Goal: Information Seeking & Learning: Learn about a topic

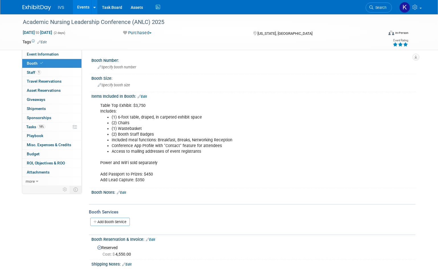
scroll to position [68, 0]
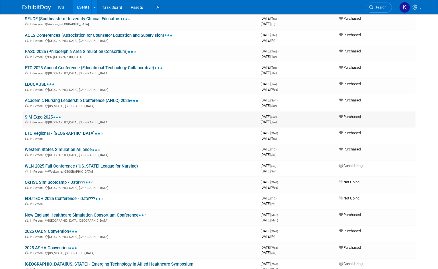
click at [46, 116] on link "SIM Expo 2025" at bounding box center [43, 117] width 36 height 5
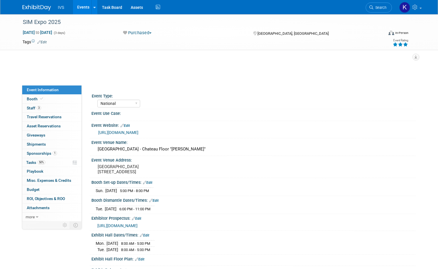
select select "National"
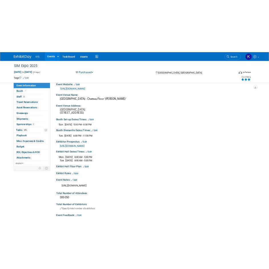
scroll to position [57, 0]
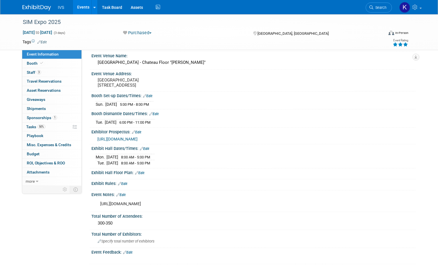
click at [138, 141] on span "https://simulationcanada.ca/wp-content/uploads/2025/03/SIMCanada_Expo2025_ExhPk…" at bounding box center [117, 139] width 40 height 5
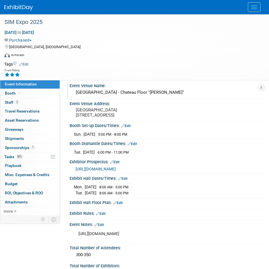
drag, startPoint x: 141, startPoint y: 91, endPoint x: 72, endPoint y: 91, distance: 68.7
click at [72, 91] on div "Marriott Chateau Champlain Hotel - Chateau Floor "Samuel Ballroom"" at bounding box center [167, 92] width 195 height 9
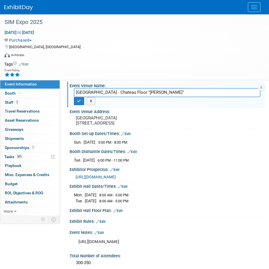
click at [98, 93] on input "Marriott Chateau Champlain Hotel - Chateau Floor "Samuel Ballroom"" at bounding box center [167, 92] width 186 height 9
click at [98, 93] on input "[GEOGRAPHIC_DATA] - Chateau Floor "[PERSON_NAME]"" at bounding box center [167, 92] width 186 height 9
click at [128, 87] on div "Event Venue Name:" at bounding box center [167, 85] width 195 height 7
click at [141, 78] on div "SIM Expo 2025 Nov 2, 2025 to Nov 4, 2025 (3 days) Nov 2, 2025 to Nov 4, 2025 Pu…" at bounding box center [134, 47] width 269 height 66
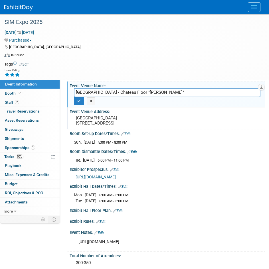
click at [145, 107] on div "Event Venue Address:" at bounding box center [167, 110] width 195 height 7
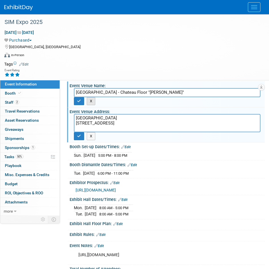
click at [93, 103] on button "X" at bounding box center [91, 101] width 9 height 8
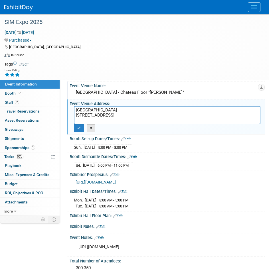
click at [91, 125] on button "X" at bounding box center [91, 128] width 9 height 8
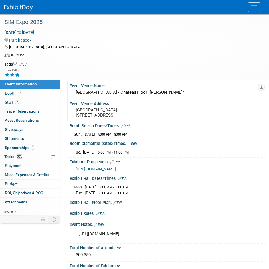
click at [84, 118] on pre "Champlain Ballroom 1050 Rue De la Gauchetière Ouest Montréal, QC Canada, H3B 4C9" at bounding box center [167, 112] width 182 height 10
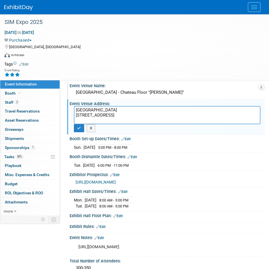
click at [84, 121] on textarea "Champlain Ballroom 1050 Rue De la Gauchetière Ouest Montréal, QC Canada, H3B 4C9" at bounding box center [167, 115] width 186 height 18
click at [91, 130] on button "X" at bounding box center [91, 128] width 9 height 8
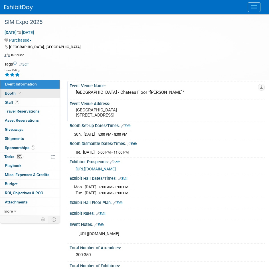
click at [22, 94] on link "Booth" at bounding box center [29, 93] width 59 height 9
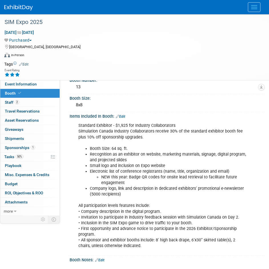
scroll to position [0, 0]
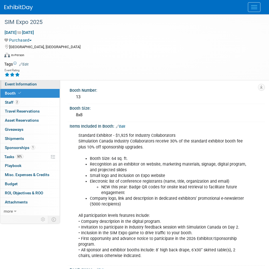
click at [34, 84] on span "Event Information" at bounding box center [21, 84] width 32 height 5
select select "National"
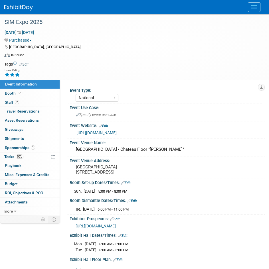
click at [117, 133] on link "https://simulationcanada.ca/conferences-events/sim-expo/" at bounding box center [96, 133] width 40 height 5
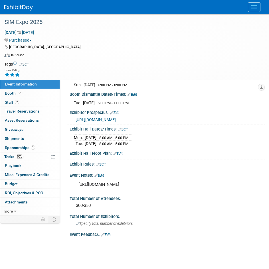
scroll to position [114, 0]
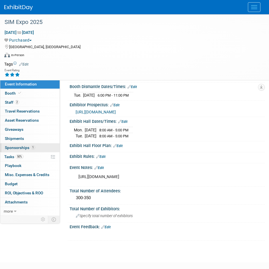
click at [11, 148] on span "Sponsorships 1" at bounding box center [20, 147] width 30 height 5
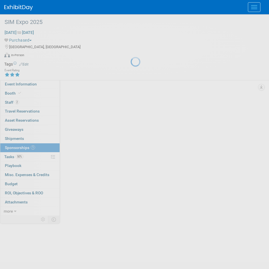
scroll to position [0, 0]
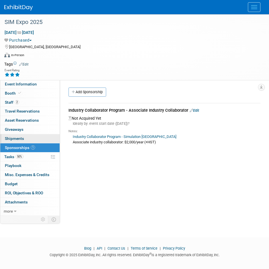
click at [14, 135] on link "0 Shipments 0" at bounding box center [29, 138] width 59 height 9
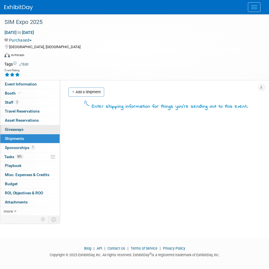
click at [14, 129] on span "Giveaways 0" at bounding box center [14, 129] width 19 height 5
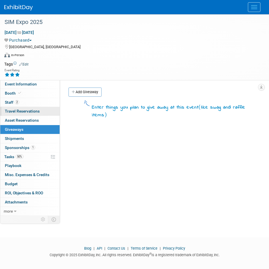
click at [19, 113] on span "Travel Reservations 0" at bounding box center [22, 111] width 35 height 5
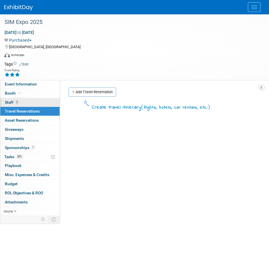
click at [18, 103] on span "2" at bounding box center [17, 102] width 4 height 4
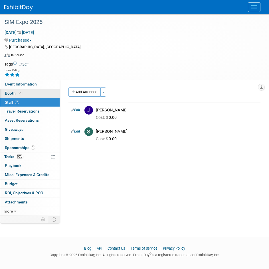
click at [35, 97] on link "Booth" at bounding box center [29, 93] width 59 height 9
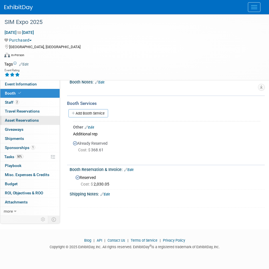
scroll to position [186, 0]
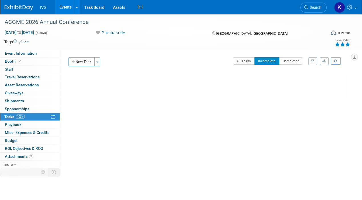
click at [62, 7] on link "Events" at bounding box center [65, 7] width 21 height 14
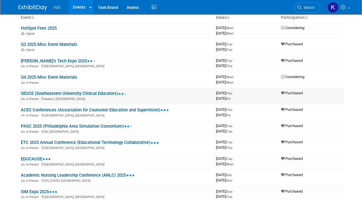
scroll to position [40, 0]
click at [124, 108] on link "ACES Conferences (Association for Counselor Education and Supervision)" at bounding box center [95, 109] width 148 height 5
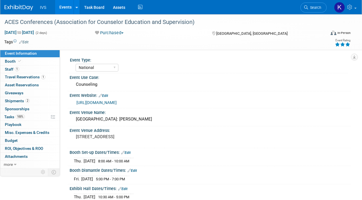
select select "National"
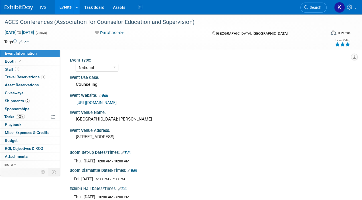
click at [345, 23] on div "ACES Conferences (Association for Counselor Education and Supervision)" at bounding box center [177, 21] width 355 height 15
click at [195, 191] on div "Thu. Oct 9, 2025 10:30 AM - 5:00 PM Fri. Oct 10, 2025 8:00 AM - 5:00 PM Save Ch…" at bounding box center [210, 199] width 281 height 16
click at [26, 60] on link "Booth" at bounding box center [29, 62] width 59 height 8
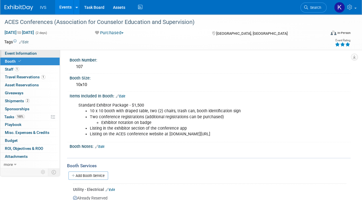
click at [28, 54] on span "Event Information" at bounding box center [21, 53] width 32 height 5
select select "National"
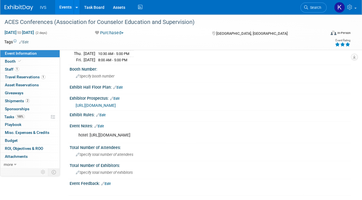
scroll to position [123, 0]
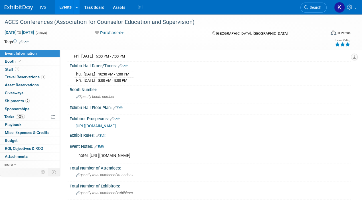
click at [60, 10] on link "Events" at bounding box center [65, 7] width 21 height 14
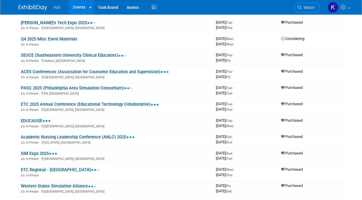
scroll to position [81, 0]
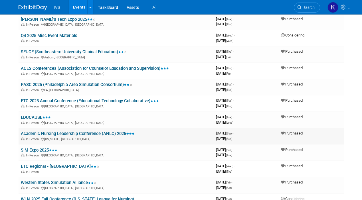
click at [75, 134] on link "Academic Nursing Leadership Conference (ANLC) 2025" at bounding box center [78, 133] width 114 height 5
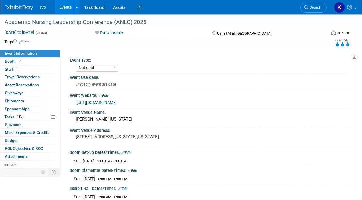
select select "National"
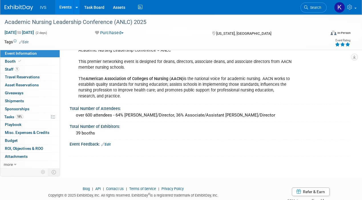
scroll to position [147, 0]
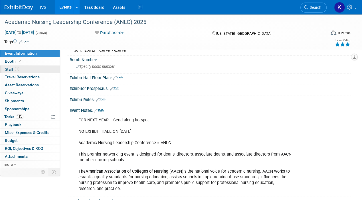
click at [26, 70] on link "1 Staff 1" at bounding box center [29, 70] width 59 height 8
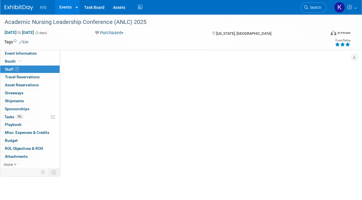
scroll to position [0, 0]
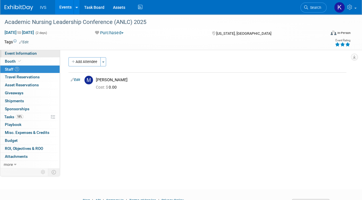
click at [28, 52] on span "Event Information" at bounding box center [21, 53] width 32 height 5
select select "National"
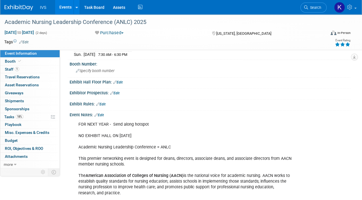
scroll to position [171, 0]
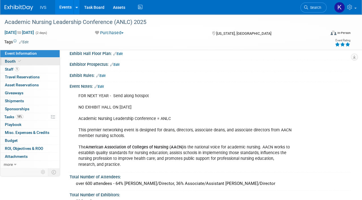
click at [39, 63] on link "Booth" at bounding box center [29, 62] width 59 height 8
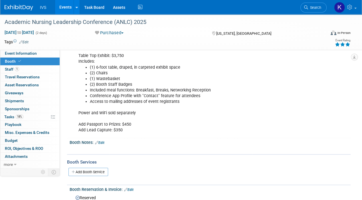
scroll to position [57, 0]
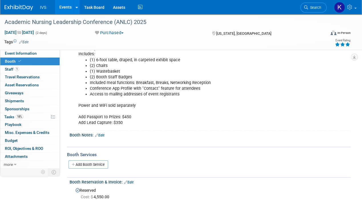
drag, startPoint x: 117, startPoint y: 117, endPoint x: 142, endPoint y: 104, distance: 28.4
click at [118, 115] on div "Table Top Exhibit: $3,750 Includes: (1) 6-foot table, draped, in carpeted exhib…" at bounding box center [184, 86] width 220 height 86
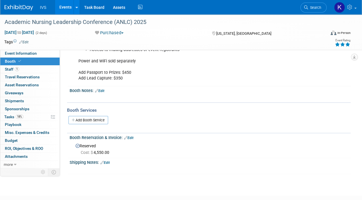
scroll to position [114, 0]
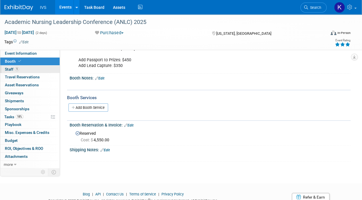
click at [28, 69] on link "1 Staff 1" at bounding box center [29, 70] width 59 height 8
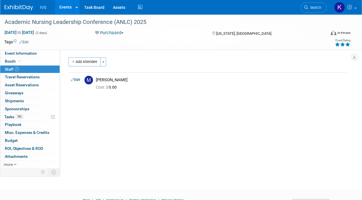
click at [69, 6] on link "Events" at bounding box center [65, 7] width 21 height 14
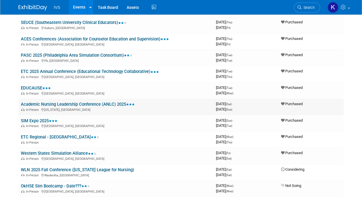
scroll to position [114, 0]
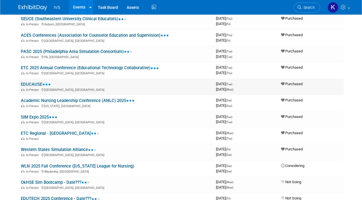
click at [33, 82] on link "EDUCAUSE" at bounding box center [36, 84] width 30 height 5
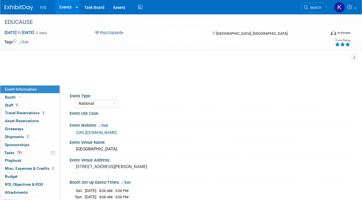
select select "National"
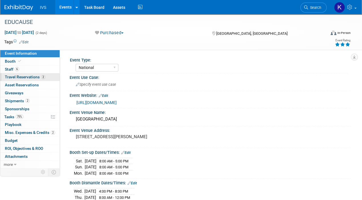
click at [27, 77] on span "Travel Reservations 2" at bounding box center [25, 77] width 40 height 5
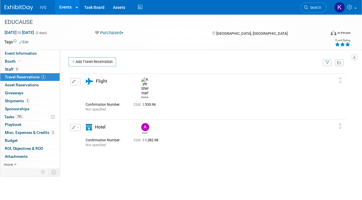
click at [145, 127] on img at bounding box center [145, 127] width 8 height 8
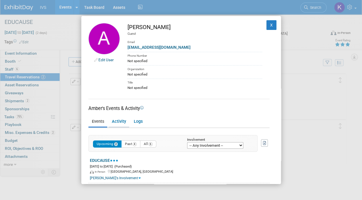
click at [121, 121] on link "Activity" at bounding box center [118, 122] width 21 height 10
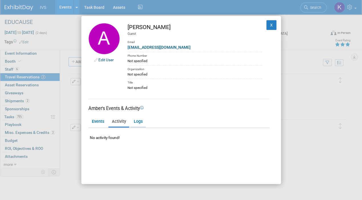
click at [139, 120] on link "Logs" at bounding box center [137, 122] width 15 height 10
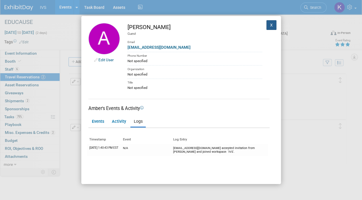
click at [266, 25] on button "X" at bounding box center [271, 25] width 10 height 10
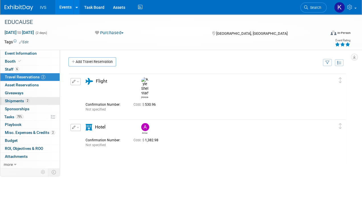
click at [23, 102] on span "Shipments 2" at bounding box center [17, 101] width 25 height 5
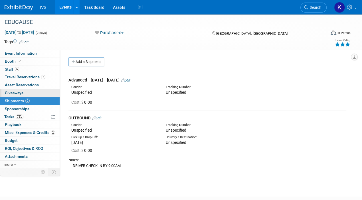
click at [24, 93] on link "0 Giveaways 0" at bounding box center [29, 93] width 59 height 8
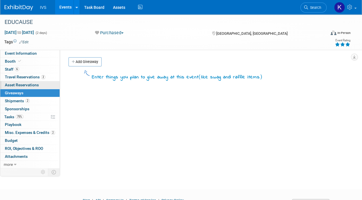
click at [24, 86] on span "Asset Reservations 0" at bounding box center [22, 85] width 34 height 5
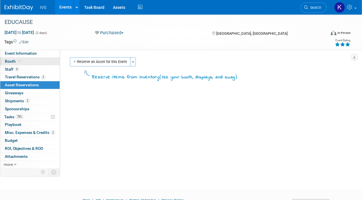
click at [10, 62] on span "Booth" at bounding box center [13, 61] width 17 height 5
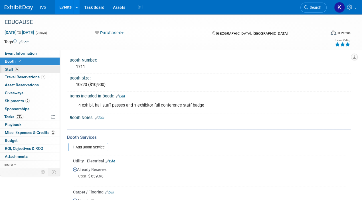
click at [11, 69] on span "Staff 6" at bounding box center [12, 69] width 14 height 5
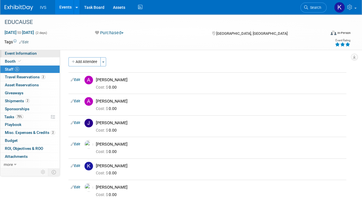
click at [18, 51] on span "Event Information" at bounding box center [21, 53] width 32 height 5
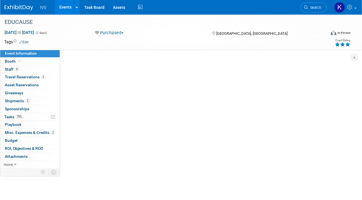
select select "National"
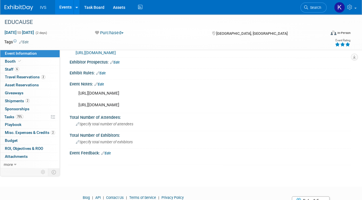
scroll to position [210, 0]
drag, startPoint x: 162, startPoint y: 97, endPoint x: 71, endPoint y: 92, distance: 91.1
click at [71, 92] on div "https://events.educause.edu/annual-conference/corporate-participation/corporate…" at bounding box center [210, 98] width 281 height 25
copy div "https://events.educause.edu/annual-conference/corporate-participation/corporate…"
click at [21, 61] on span at bounding box center [19, 61] width 5 height 4
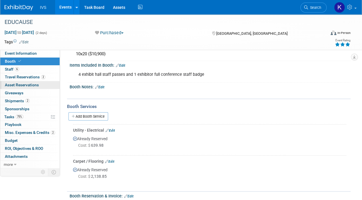
scroll to position [0, 0]
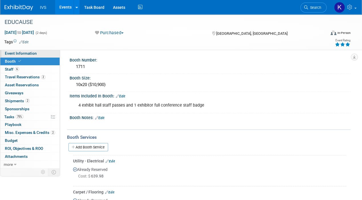
click at [36, 52] on link "Event Information" at bounding box center [29, 54] width 59 height 8
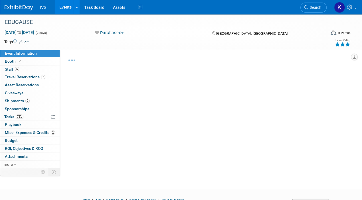
select select "National"
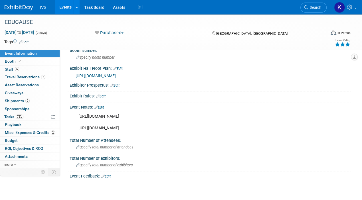
scroll to position [199, 0]
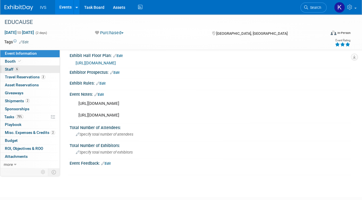
click at [25, 68] on link "6 Staff 6" at bounding box center [29, 70] width 59 height 8
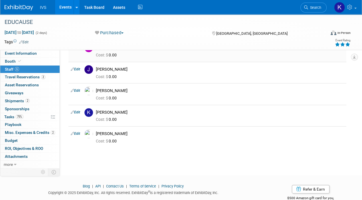
scroll to position [57, 0]
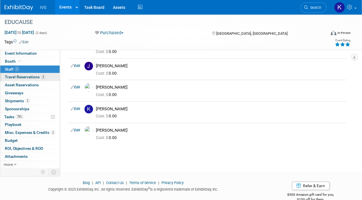
click at [38, 75] on span "Travel Reservations 2" at bounding box center [25, 77] width 40 height 5
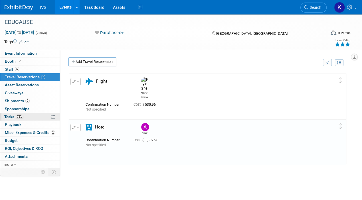
click at [15, 115] on span "Tasks 75%" at bounding box center [13, 117] width 19 height 5
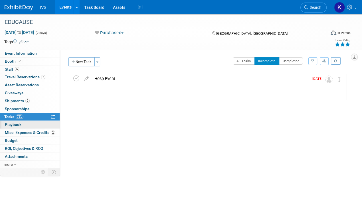
click at [33, 123] on link "0 Playbook 0" at bounding box center [29, 125] width 59 height 8
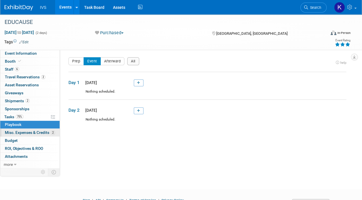
click at [32, 132] on span "Misc. Expenses & Credits 2" at bounding box center [30, 132] width 50 height 5
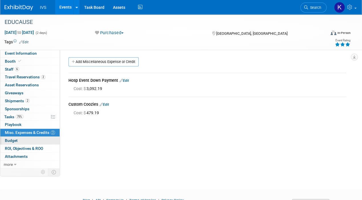
click at [32, 138] on link "Budget" at bounding box center [29, 141] width 59 height 8
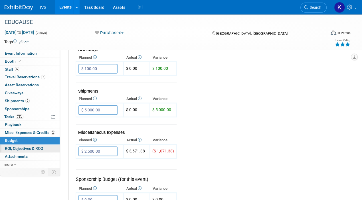
scroll to position [285, 0]
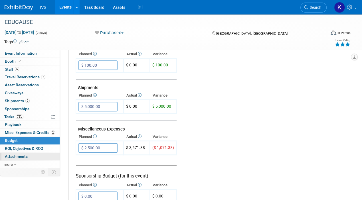
click at [31, 154] on link "0 Attachments 0" at bounding box center [29, 157] width 59 height 8
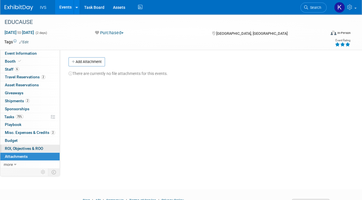
click at [28, 145] on link "0 ROI, Objectives & ROO 0" at bounding box center [29, 149] width 59 height 8
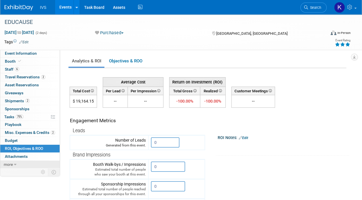
click at [11, 164] on span "more" at bounding box center [8, 164] width 9 height 5
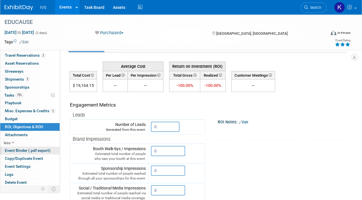
scroll to position [28, 0]
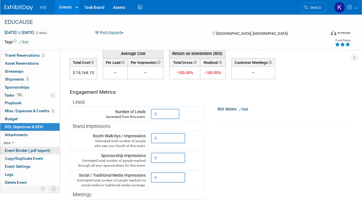
click at [28, 150] on span "Event Binder (.pdf export)" at bounding box center [28, 150] width 46 height 5
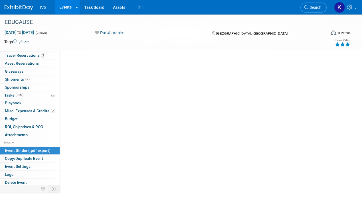
scroll to position [0, 0]
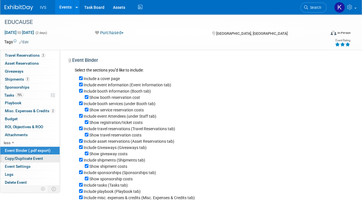
click at [27, 158] on span "Copy/Duplicate Event" at bounding box center [24, 158] width 38 height 5
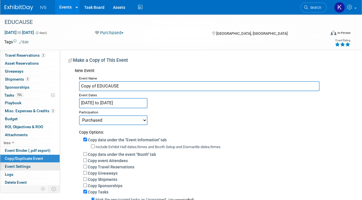
click at [23, 164] on span "Event Settings" at bounding box center [18, 166] width 26 height 5
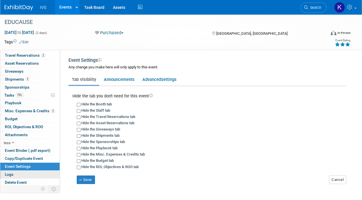
click at [23, 171] on link "Logs" at bounding box center [29, 175] width 59 height 8
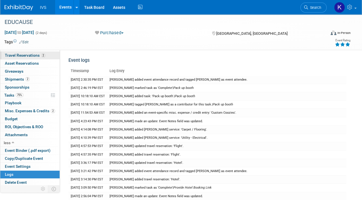
click at [7, 58] on link "2 Travel Reservations 2" at bounding box center [29, 56] width 59 height 8
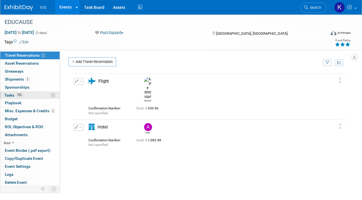
click at [28, 97] on link "75% Tasks 75%" at bounding box center [29, 95] width 59 height 8
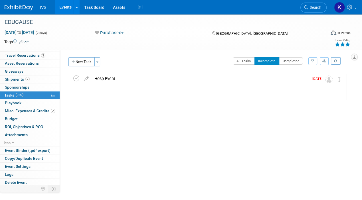
click at [144, 150] on div "Event Type: National Regional Sponsorship Speaking Event Use Case: Specify even…" at bounding box center [205, 129] width 290 height 158
click at [293, 29] on div "EDUCAUSE Oct 28, 2025 to Oct 29, 2025 (2 days) Oct 28, 2025 to Oct 29, 2025 Pur…" at bounding box center [181, 32] width 362 height 36
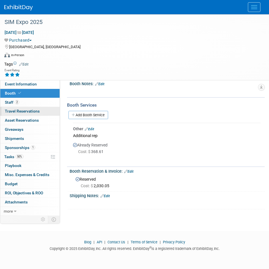
click at [34, 109] on span "Travel Reservations 0" at bounding box center [22, 111] width 35 height 5
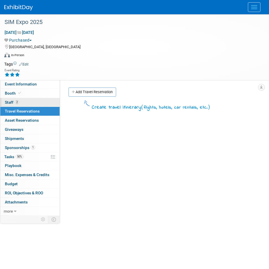
click at [27, 98] on link "2 Staff 2" at bounding box center [29, 102] width 59 height 9
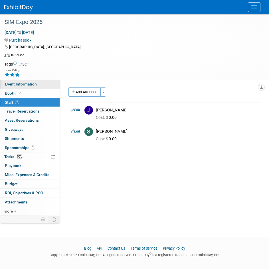
click at [30, 86] on link "Event Information" at bounding box center [29, 84] width 59 height 9
select select "National"
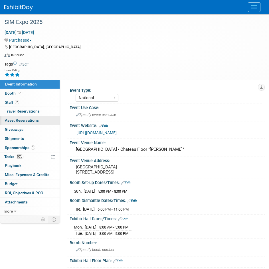
click at [42, 119] on link "0 Asset Reservations 0" at bounding box center [29, 120] width 59 height 9
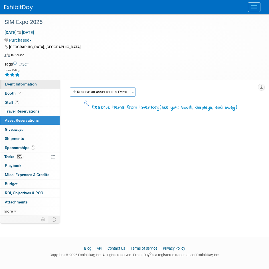
click at [34, 81] on link "Event Information" at bounding box center [29, 84] width 59 height 9
select select "National"
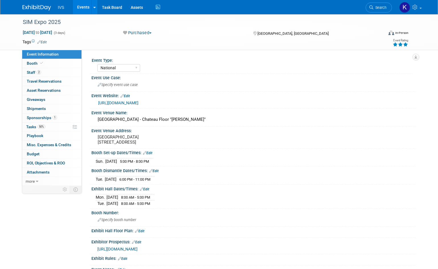
click at [79, 5] on link "Events" at bounding box center [83, 7] width 21 height 14
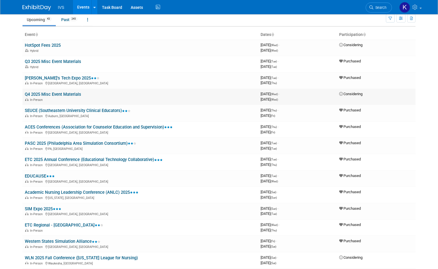
scroll to position [57, 0]
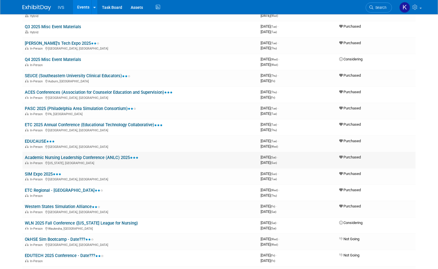
click at [66, 156] on link "Academic Nursing Leadership Conference (ANLC) 2025" at bounding box center [82, 157] width 114 height 5
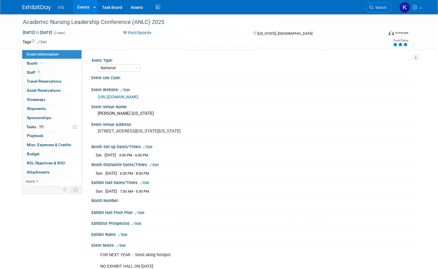
select select "National"
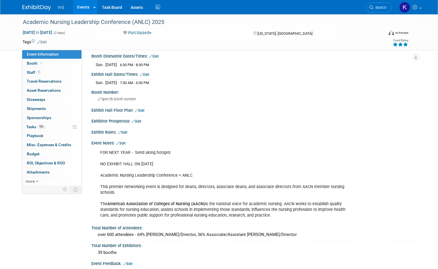
scroll to position [142, 0]
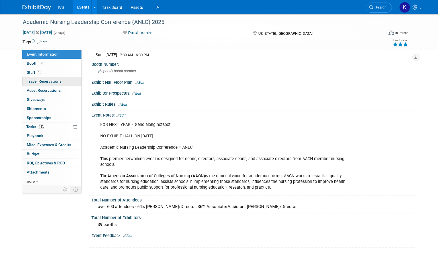
click at [62, 82] on link "0 Travel Reservations 0" at bounding box center [51, 81] width 59 height 9
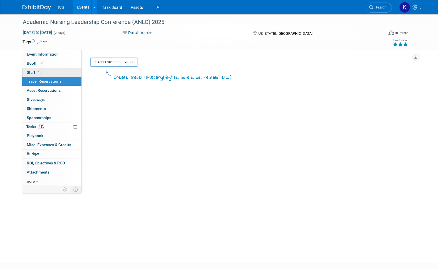
click at [44, 72] on link "1 Staff 1" at bounding box center [51, 72] width 59 height 9
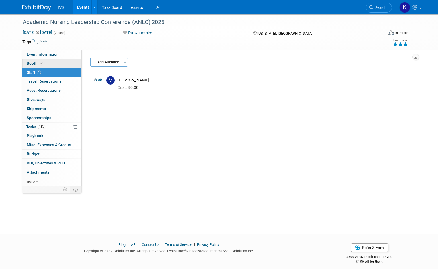
click at [45, 64] on link "Booth" at bounding box center [51, 63] width 59 height 9
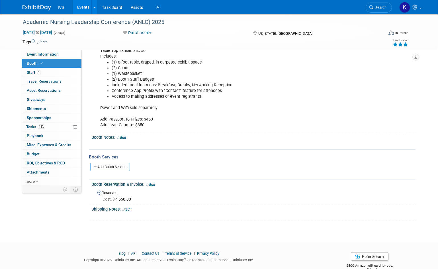
scroll to position [68, 0]
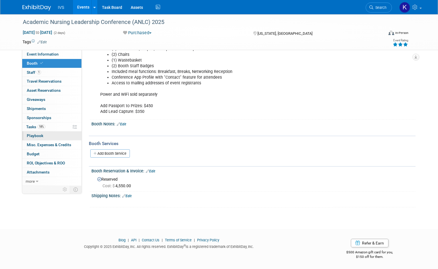
click at [54, 140] on link "0 Playbook 0" at bounding box center [51, 135] width 59 height 9
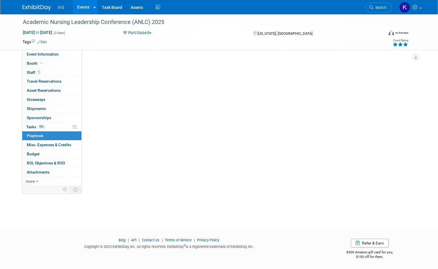
scroll to position [0, 0]
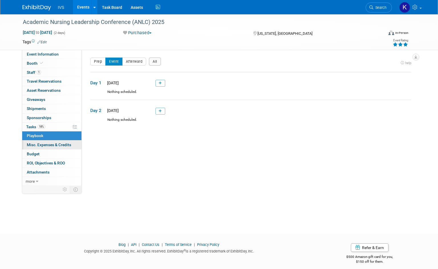
click at [54, 143] on span "Misc. Expenses & Credits 0" at bounding box center [49, 144] width 44 height 5
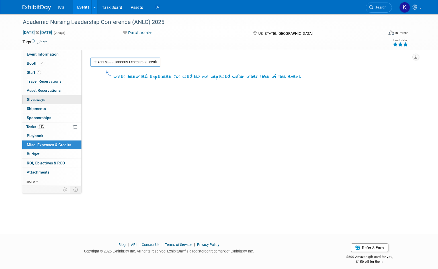
click at [60, 98] on link "0 Giveaways 0" at bounding box center [51, 99] width 59 height 9
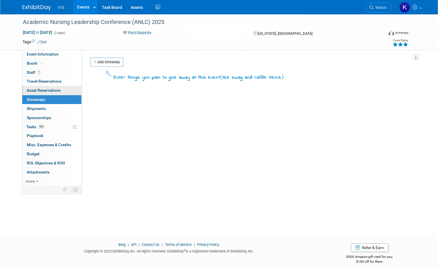
click at [61, 92] on link "0 Asset Reservations 0" at bounding box center [51, 90] width 59 height 9
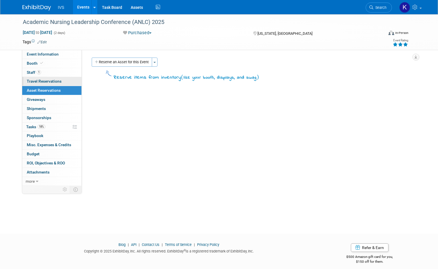
click at [62, 83] on link "0 Travel Reservations 0" at bounding box center [51, 81] width 59 height 9
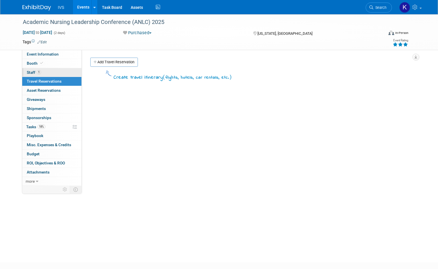
click at [64, 72] on link "1 Staff 1" at bounding box center [51, 72] width 59 height 9
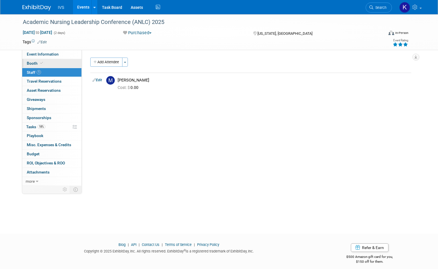
click at [57, 62] on link "Booth" at bounding box center [51, 63] width 59 height 9
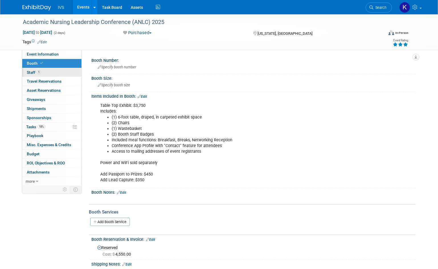
click at [40, 72] on span "1" at bounding box center [39, 72] width 4 height 4
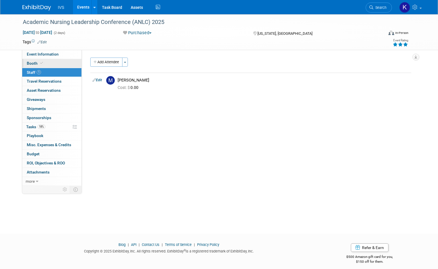
click at [58, 61] on link "Booth" at bounding box center [51, 63] width 59 height 9
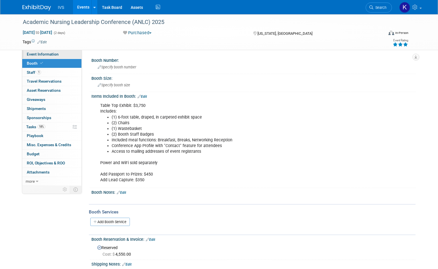
click at [58, 53] on span "Event Information" at bounding box center [43, 54] width 32 height 5
select select "National"
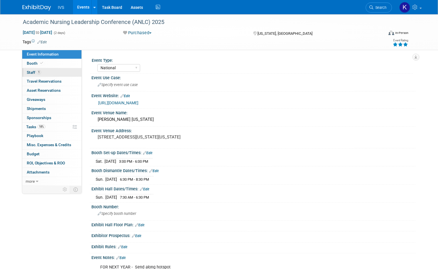
click at [63, 69] on link "1 Staff 1" at bounding box center [51, 72] width 59 height 9
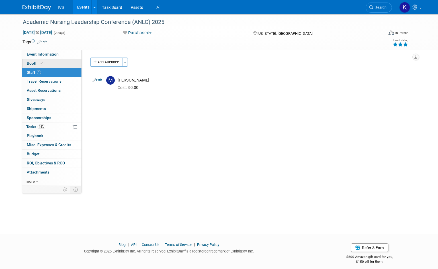
click at [64, 62] on link "Booth" at bounding box center [51, 63] width 59 height 9
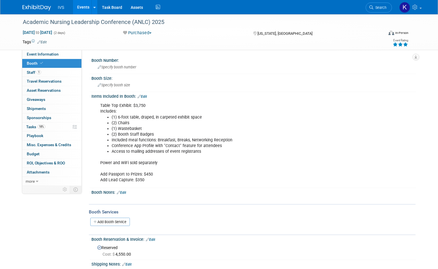
click at [139, 180] on div "Table Top Exhibit: $3,750 Includes: (1) 6-foot table, draped, in carpeted exhib…" at bounding box center [224, 143] width 257 height 86
click at [165, 170] on div "Table Top Exhibit: $3,750 Includes: (1) 6-foot table, draped, in carpeted exhib…" at bounding box center [224, 143] width 257 height 86
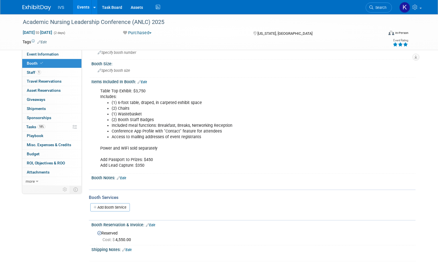
scroll to position [28, 0]
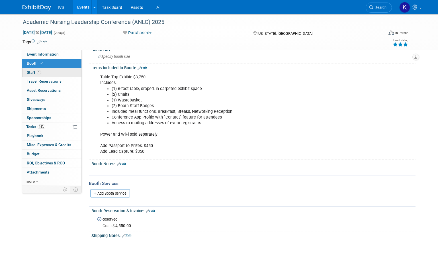
click at [30, 71] on span "Staff 1" at bounding box center [34, 72] width 14 height 5
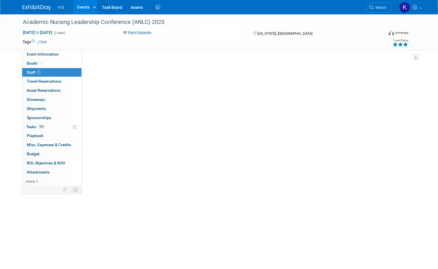
scroll to position [0, 0]
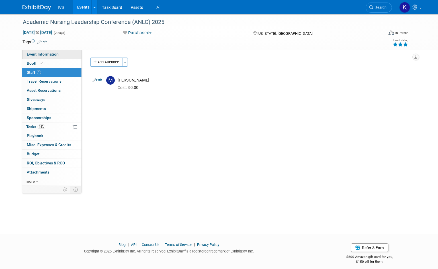
click at [39, 52] on span "Event Information" at bounding box center [43, 54] width 32 height 5
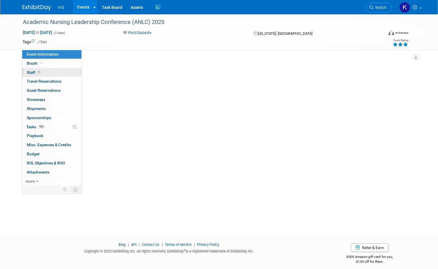
select select "National"
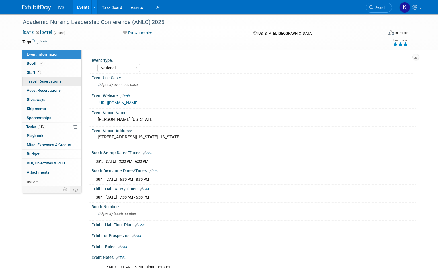
click at [35, 84] on link "0 Travel Reservations 0" at bounding box center [51, 81] width 59 height 9
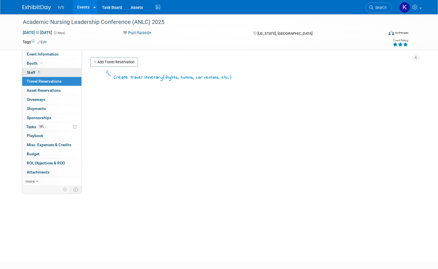
click at [43, 72] on link "1 Staff 1" at bounding box center [51, 72] width 59 height 9
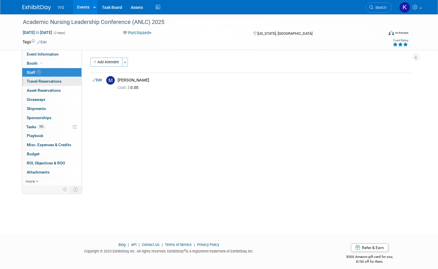
click at [33, 83] on span "Travel Reservations 0" at bounding box center [44, 81] width 35 height 5
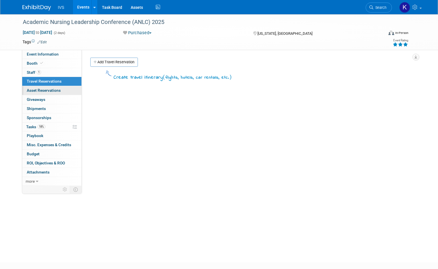
click at [45, 93] on link "0 Asset Reservations 0" at bounding box center [51, 90] width 59 height 9
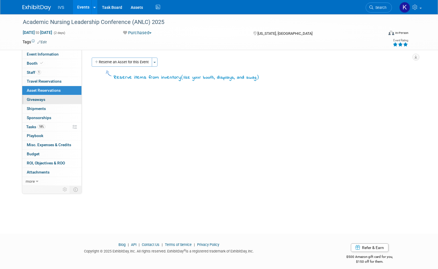
click at [49, 103] on link "0 Giveaways 0" at bounding box center [51, 99] width 59 height 9
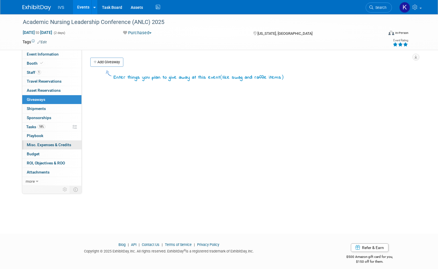
click at [44, 146] on span "Misc. Expenses & Credits 0" at bounding box center [49, 144] width 44 height 5
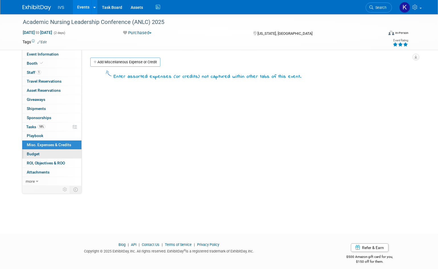
click at [45, 153] on link "Budget" at bounding box center [51, 154] width 59 height 9
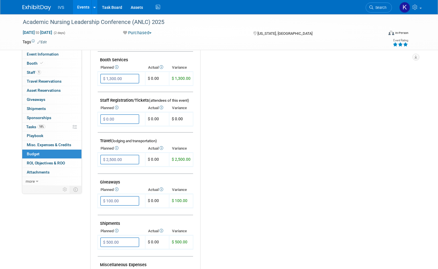
scroll to position [256, 0]
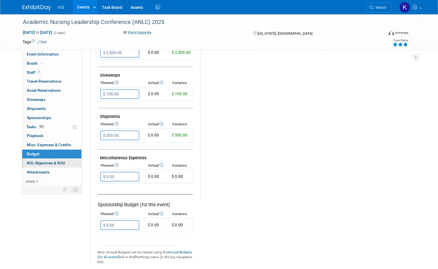
click at [59, 162] on span "ROI, Objectives & ROO 0" at bounding box center [46, 163] width 38 height 5
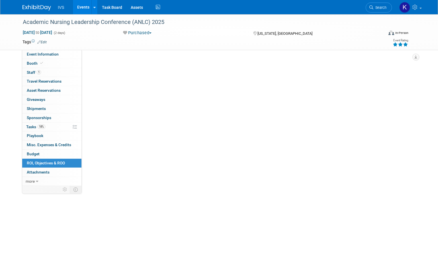
scroll to position [0, 0]
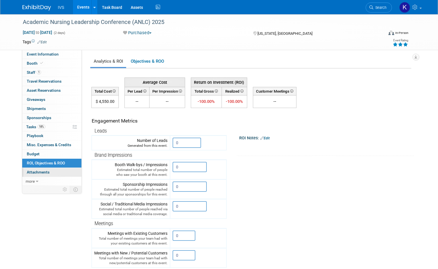
click at [60, 172] on link "0 Attachments 0" at bounding box center [51, 172] width 59 height 9
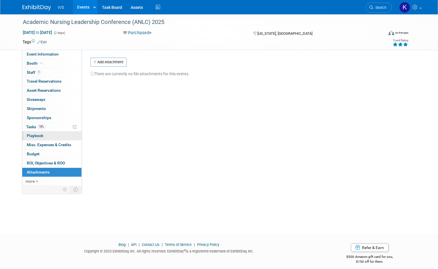
click at [66, 132] on link "0 Playbook 0" at bounding box center [51, 135] width 59 height 9
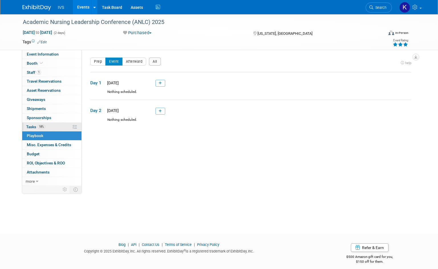
click at [64, 126] on link "18% Tasks 18%" at bounding box center [51, 127] width 59 height 9
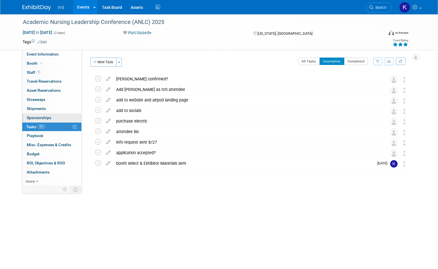
click at [62, 118] on link "0 Sponsorships 0" at bounding box center [51, 117] width 59 height 9
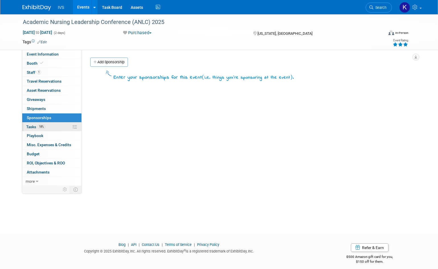
click at [64, 127] on link "18% Tasks 18%" at bounding box center [51, 127] width 59 height 9
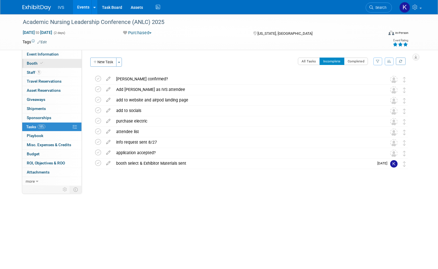
click at [57, 63] on link "Booth" at bounding box center [51, 63] width 59 height 9
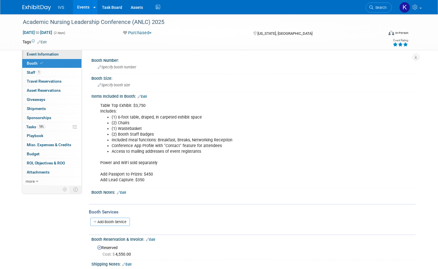
drag, startPoint x: 52, startPoint y: 56, endPoint x: 51, endPoint y: 60, distance: 4.2
click at [52, 56] on span "Event Information" at bounding box center [43, 54] width 32 height 5
select select "National"
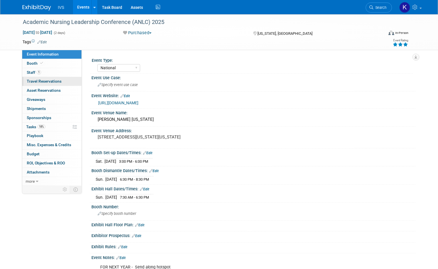
click at [50, 78] on link "0 Travel Reservations 0" at bounding box center [51, 81] width 59 height 9
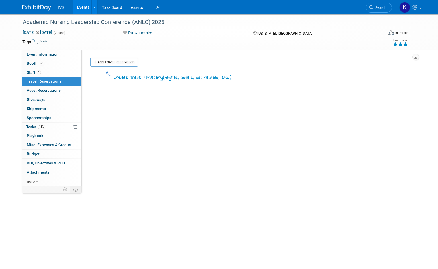
click at [49, 86] on div "Event Information Event Info Booth Booth 1 Staff 1 Staff 0 Travel Reservations …" at bounding box center [52, 118] width 60 height 136
click at [50, 70] on link "1 Staff 1" at bounding box center [51, 72] width 59 height 9
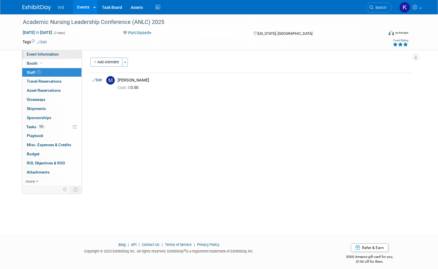
click at [54, 55] on span "Event Information" at bounding box center [43, 54] width 32 height 5
select select "National"
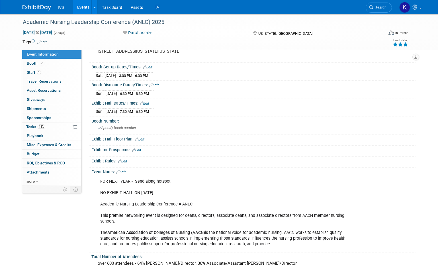
scroll to position [85, 0]
click at [390, 7] on link "Search" at bounding box center [379, 8] width 26 height 10
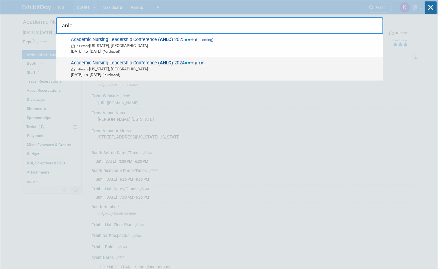
type input "anlc"
click at [160, 69] on span "In-Person Washington, DC" at bounding box center [225, 69] width 309 height 6
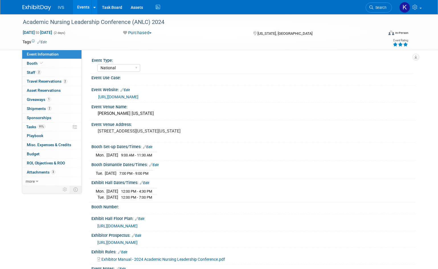
select select "National"
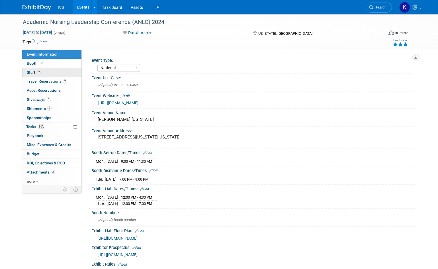
click at [38, 69] on link "2 Staff 2" at bounding box center [51, 72] width 59 height 9
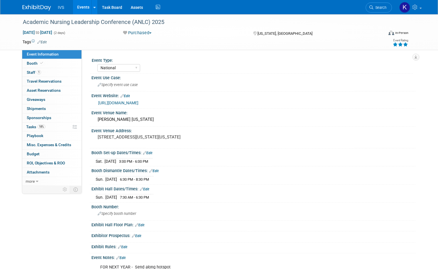
select select "National"
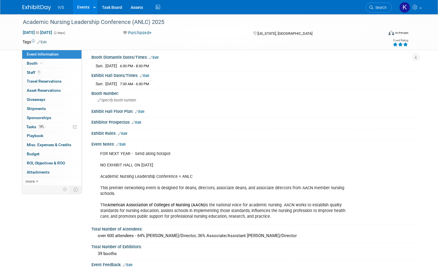
scroll to position [114, 0]
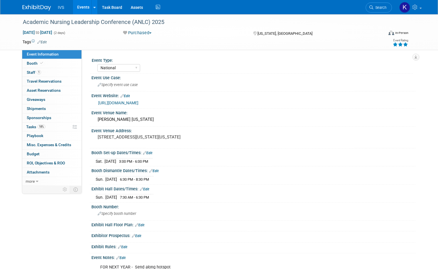
select select "National"
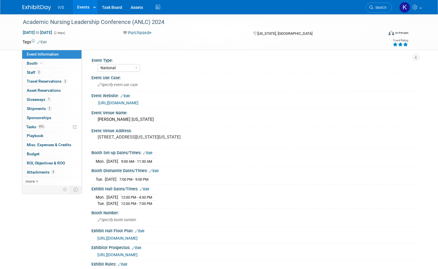
select select "National"
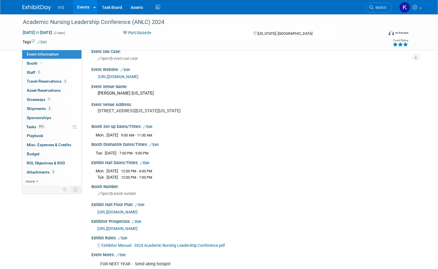
scroll to position [57, 0]
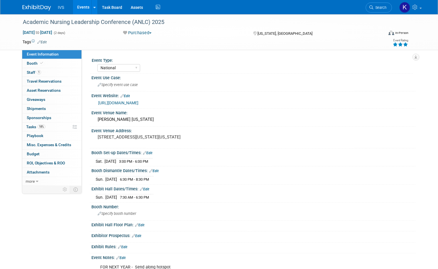
select select "National"
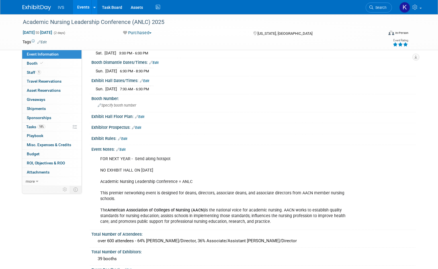
scroll to position [57, 0]
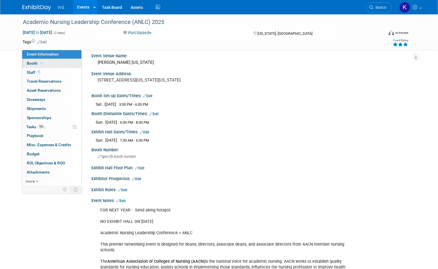
click at [54, 62] on link "Booth" at bounding box center [51, 63] width 59 height 9
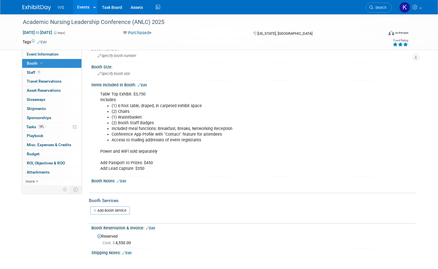
scroll to position [0, 0]
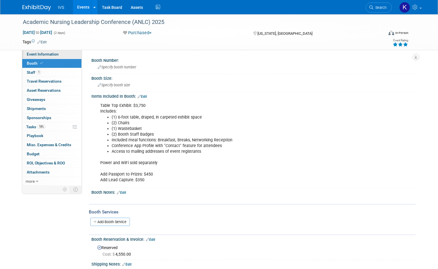
click at [47, 52] on span "Event Information" at bounding box center [43, 54] width 32 height 5
select select "National"
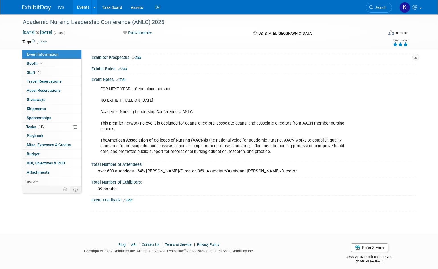
scroll to position [182, 0]
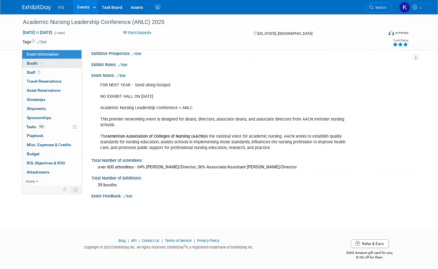
click at [57, 67] on link "Booth" at bounding box center [51, 63] width 59 height 9
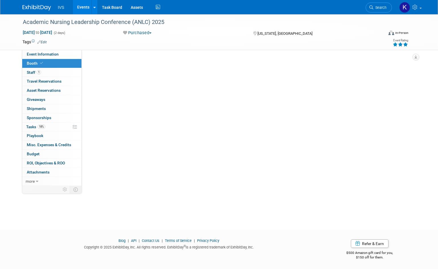
scroll to position [0, 0]
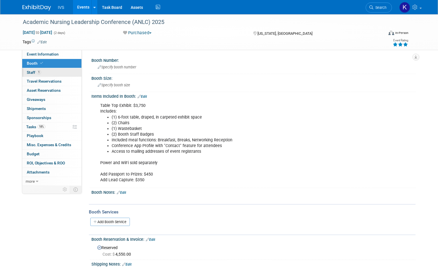
click at [58, 72] on link "1 Staff 1" at bounding box center [51, 72] width 59 height 9
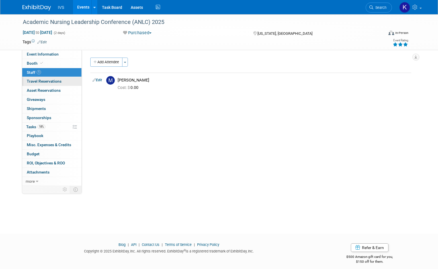
click at [60, 81] on span "Travel Reservations 0" at bounding box center [44, 81] width 35 height 5
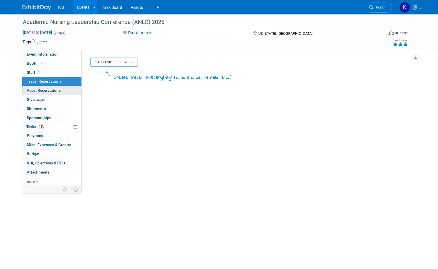
click at [62, 89] on link "0 Asset Reservations 0" at bounding box center [51, 90] width 59 height 9
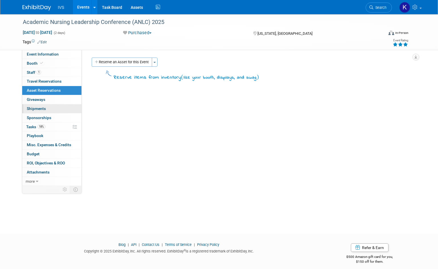
click at [55, 109] on link "0 Shipments 0" at bounding box center [51, 108] width 59 height 9
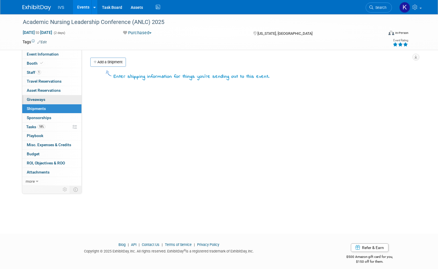
click at [54, 101] on link "0 Giveaways 0" at bounding box center [51, 99] width 59 height 9
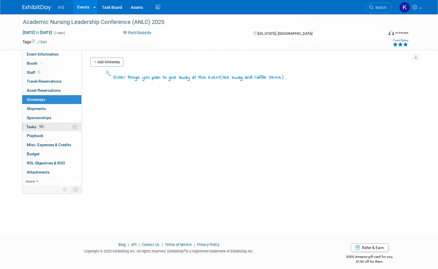
click at [45, 127] on span "18%" at bounding box center [42, 127] width 8 height 4
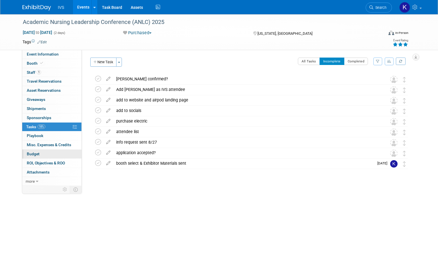
click at [49, 150] on link "Budget" at bounding box center [51, 154] width 59 height 9
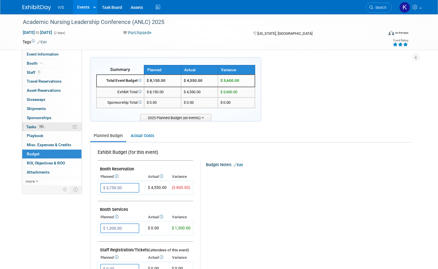
click at [43, 128] on span "18%" at bounding box center [42, 127] width 8 height 4
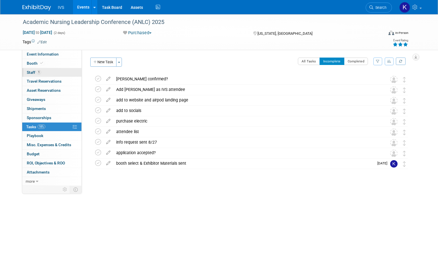
click at [33, 74] on span "Staff 1" at bounding box center [34, 72] width 14 height 5
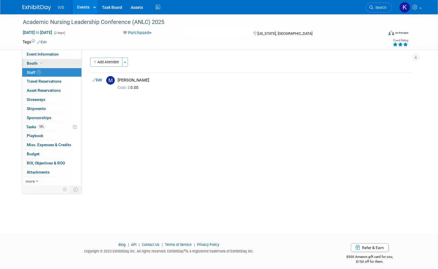
click at [59, 64] on link "Booth" at bounding box center [51, 63] width 59 height 9
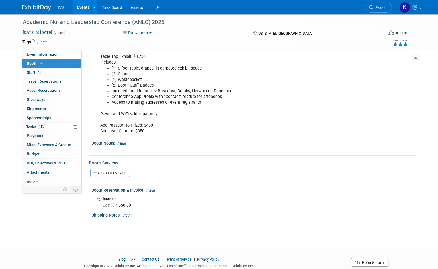
scroll to position [68, 0]
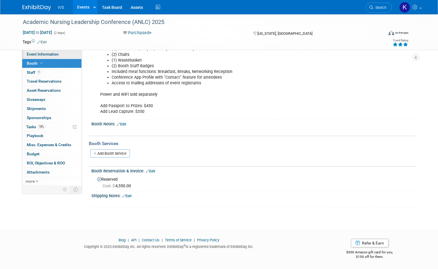
click at [28, 55] on span "Event Information" at bounding box center [43, 54] width 32 height 5
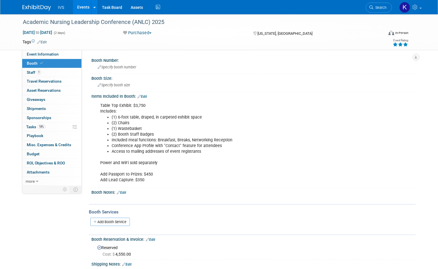
select select "National"
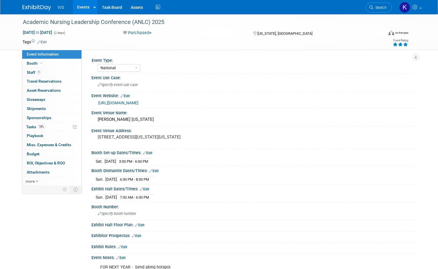
click at [139, 103] on link "[URL][DOMAIN_NAME]" at bounding box center [118, 103] width 40 height 5
select select "National"
click at [374, 12] on link "Search" at bounding box center [379, 8] width 26 height 10
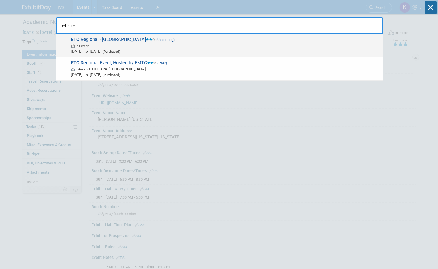
type input "etc re"
click at [212, 48] on span "Nov 5, 2025 to Nov 6, 2025 (Purchased)" at bounding box center [225, 51] width 309 height 6
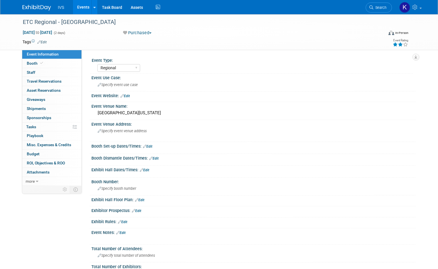
select select "Regional"
click at [48, 64] on link "Booth" at bounding box center [51, 63] width 59 height 9
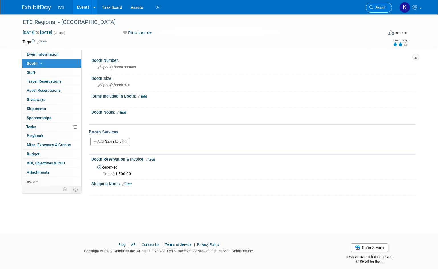
drag, startPoint x: 375, startPoint y: 9, endPoint x: 364, endPoint y: 1, distance: 13.9
click at [374, 9] on span "Search" at bounding box center [380, 7] width 13 height 4
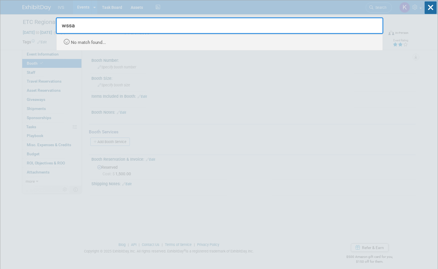
click at [93, 26] on input "wssa" at bounding box center [220, 25] width 328 height 17
click at [93, 27] on input "wssa" at bounding box center [220, 25] width 328 height 17
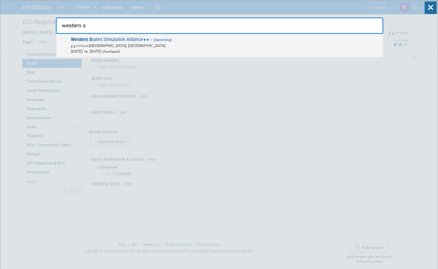
type input "western s"
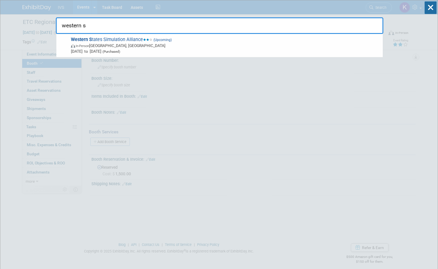
click at [182, 43] on span "In-Person San Diego, CA" at bounding box center [225, 46] width 309 height 6
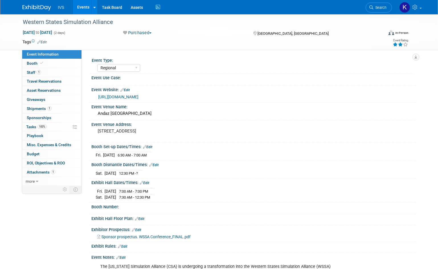
select select "Regional"
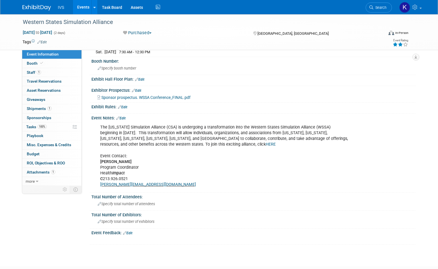
scroll to position [131, 0]
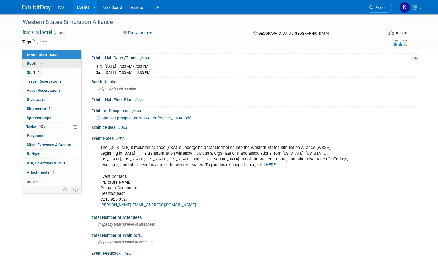
click at [46, 62] on link "Booth" at bounding box center [51, 63] width 59 height 9
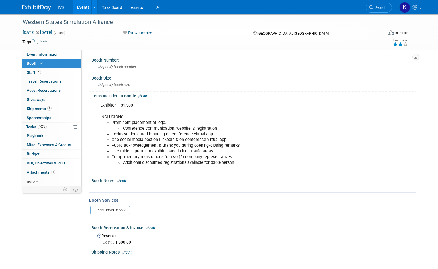
scroll to position [0, 0]
click at [44, 106] on span "Shipments 1" at bounding box center [39, 108] width 25 height 5
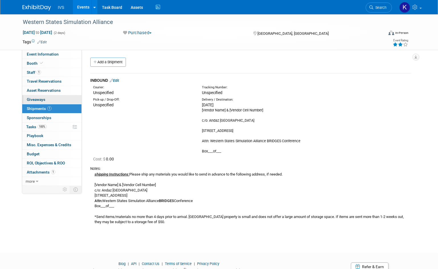
click at [43, 100] on span "Giveaways 0" at bounding box center [36, 99] width 19 height 5
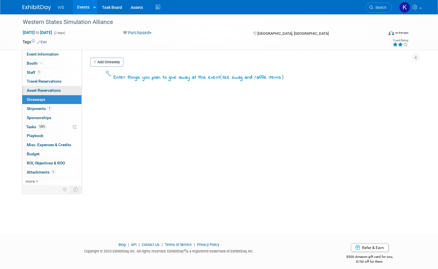
click at [47, 87] on link "0 Asset Reservations 0" at bounding box center [51, 90] width 59 height 9
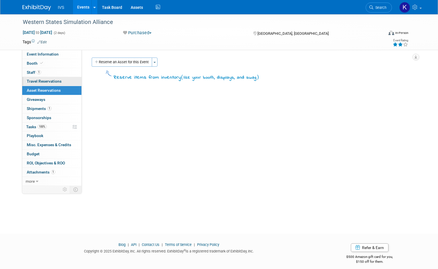
click at [48, 81] on span "Travel Reservations 0" at bounding box center [44, 81] width 35 height 5
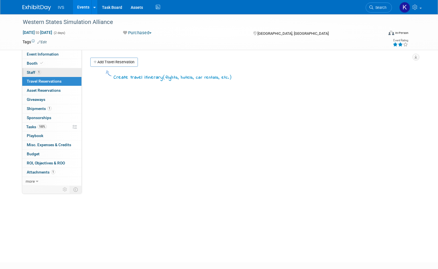
click at [53, 74] on link "1 Staff 1" at bounding box center [51, 72] width 59 height 9
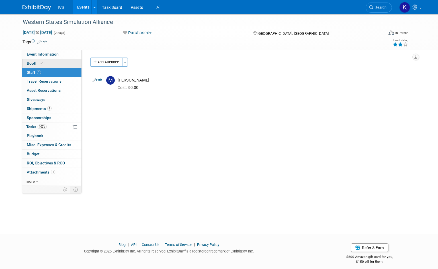
click at [55, 63] on link "Booth" at bounding box center [51, 63] width 59 height 9
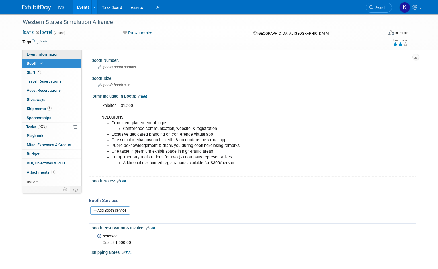
click at [47, 53] on span "Event Information" at bounding box center [43, 54] width 32 height 5
select select "Regional"
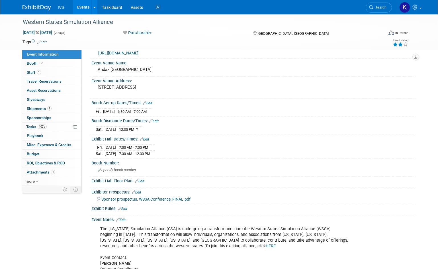
scroll to position [57, 0]
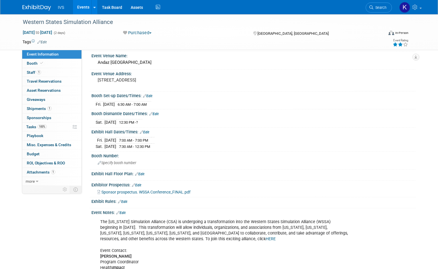
click at [164, 190] on span "Sponsor prospectus. WSSA Conference_FINAL.pdf" at bounding box center [145, 192] width 89 height 5
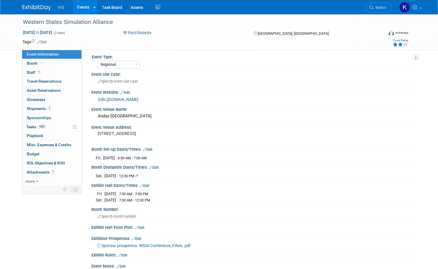
scroll to position [0, 0]
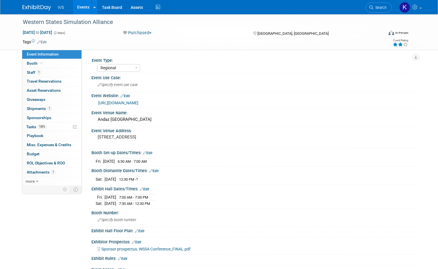
click at [116, 101] on link "[URL][DOMAIN_NAME]" at bounding box center [118, 103] width 40 height 5
click at [46, 173] on span "Attachments 1" at bounding box center [41, 172] width 28 height 5
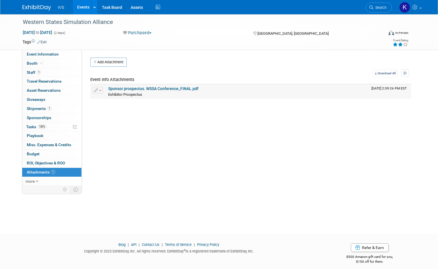
click at [151, 88] on link "Sponsor prospectus. WSSA Conference_FINAL.pdf" at bounding box center [153, 88] width 90 height 5
click at [41, 164] on span "ROI, Objectives & ROO 0" at bounding box center [46, 163] width 38 height 5
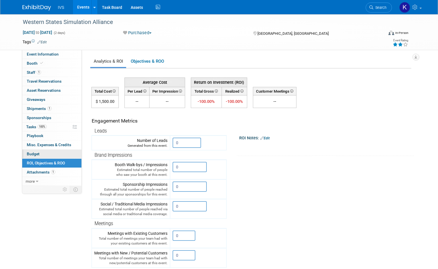
click at [39, 154] on link "Budget" at bounding box center [51, 154] width 59 height 9
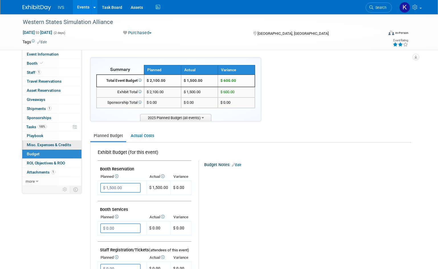
click at [42, 144] on span "Misc. Expenses & Credits 0" at bounding box center [49, 144] width 44 height 5
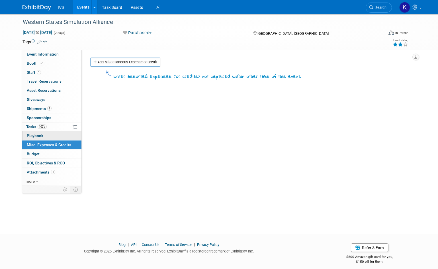
click at [41, 138] on span "Playbook 0" at bounding box center [35, 135] width 17 height 5
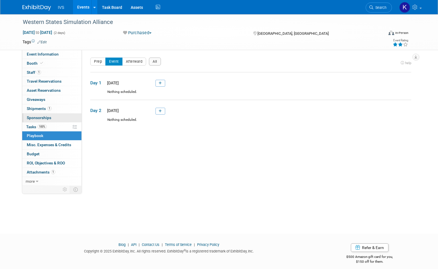
click at [34, 122] on div "Event Information Event Info Booth Booth 1 Staff 1 Staff 0 Travel Reservations …" at bounding box center [52, 118] width 60 height 136
click at [41, 110] on span "Shipments 1" at bounding box center [39, 108] width 25 height 5
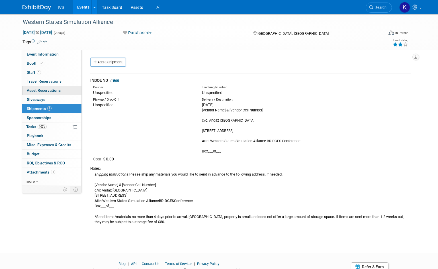
click at [36, 94] on link "0 Asset Reservations 0" at bounding box center [51, 90] width 59 height 9
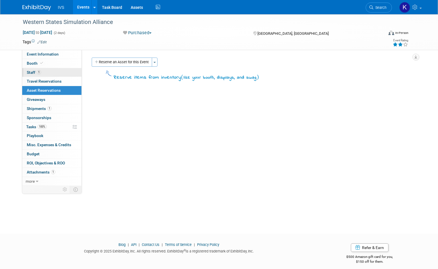
click at [29, 72] on span "Staff 1" at bounding box center [34, 72] width 14 height 5
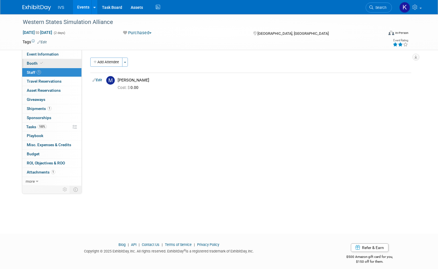
click at [30, 62] on span "Booth" at bounding box center [35, 63] width 17 height 5
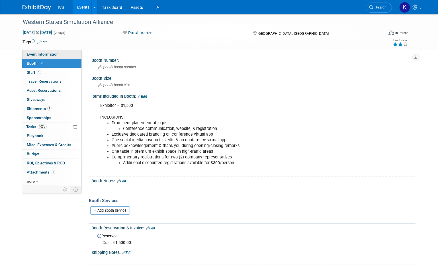
click at [34, 54] on span "Event Information" at bounding box center [43, 54] width 32 height 5
select select "Regional"
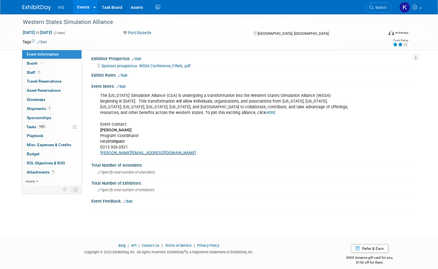
scroll to position [188, 0]
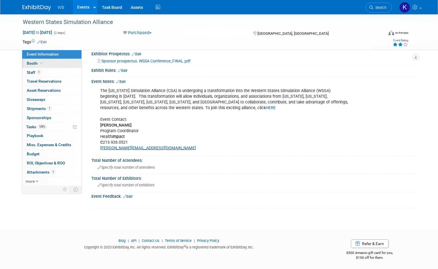
click at [38, 64] on span "Booth" at bounding box center [35, 63] width 17 height 5
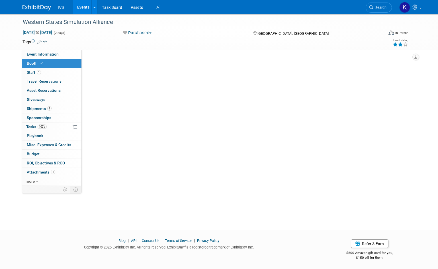
scroll to position [0, 0]
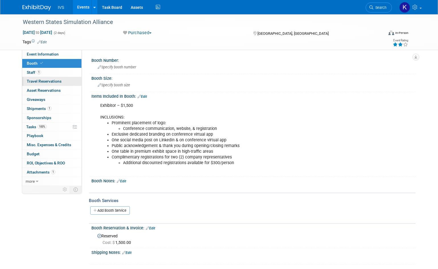
click at [49, 82] on span "Travel Reservations 0" at bounding box center [44, 81] width 35 height 5
